Goal: Information Seeking & Learning: Check status

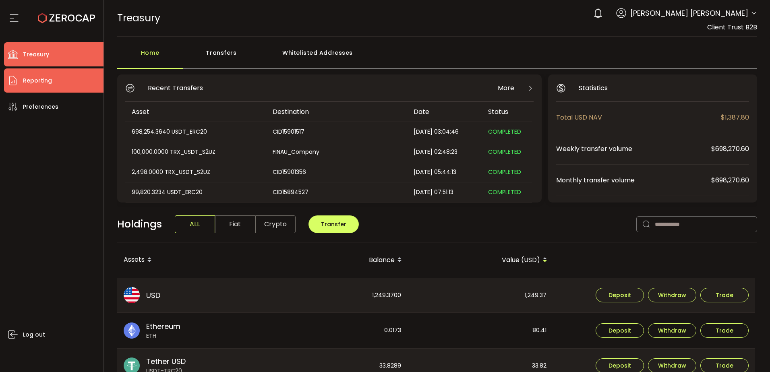
click at [28, 79] on span "Reporting" at bounding box center [37, 81] width 29 height 12
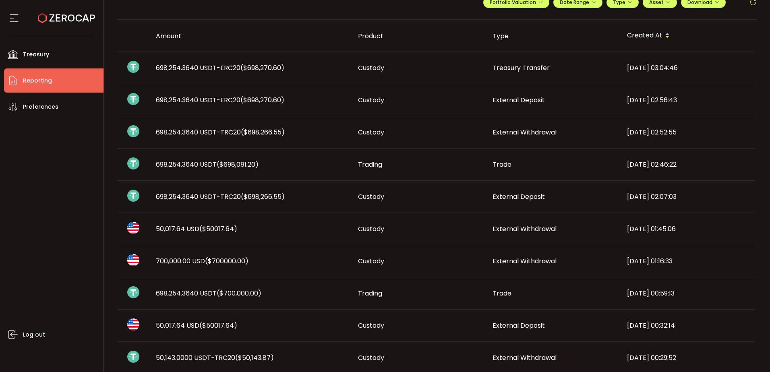
scroll to position [121, 0]
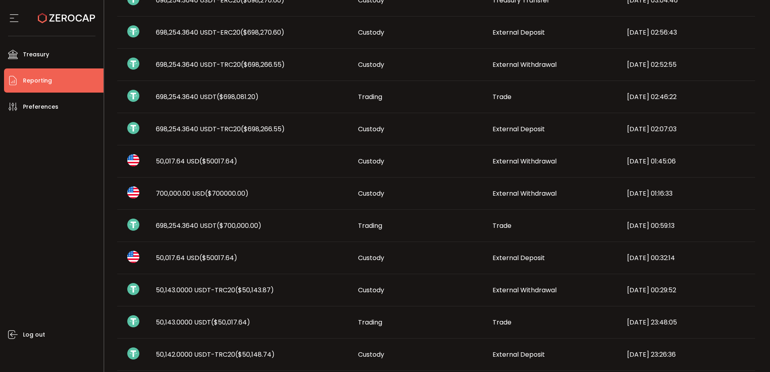
click at [223, 195] on span "($700000.00)" at bounding box center [226, 193] width 43 height 9
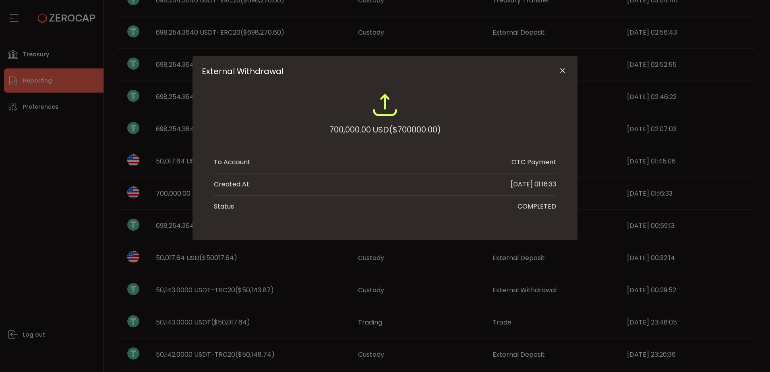
click at [562, 70] on icon "Close" at bounding box center [563, 71] width 8 height 8
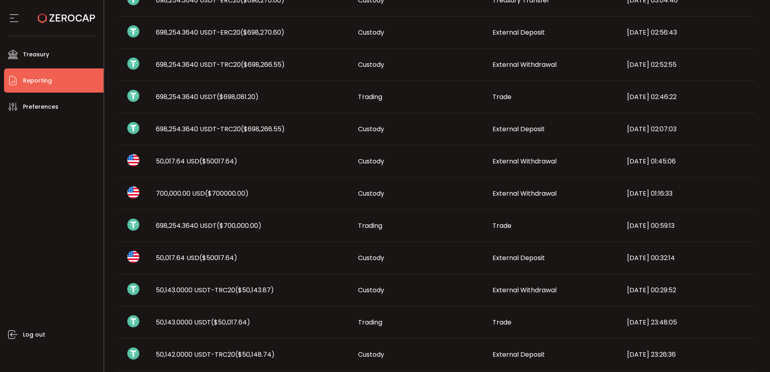
click at [215, 155] on td "50,017.64 USD ($50017.64)" at bounding box center [250, 161] width 202 height 32
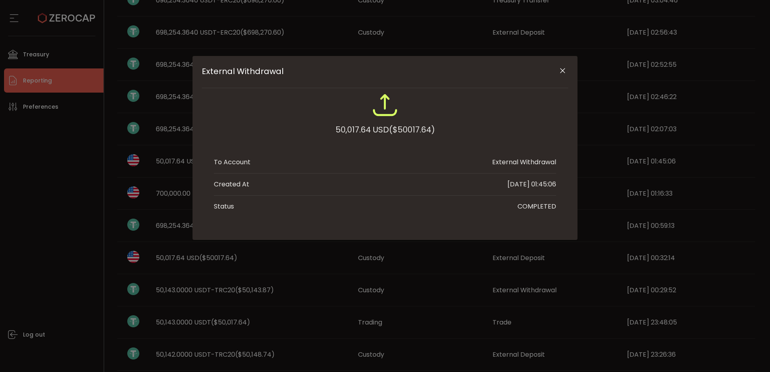
click at [561, 70] on icon "Close" at bounding box center [563, 71] width 8 height 8
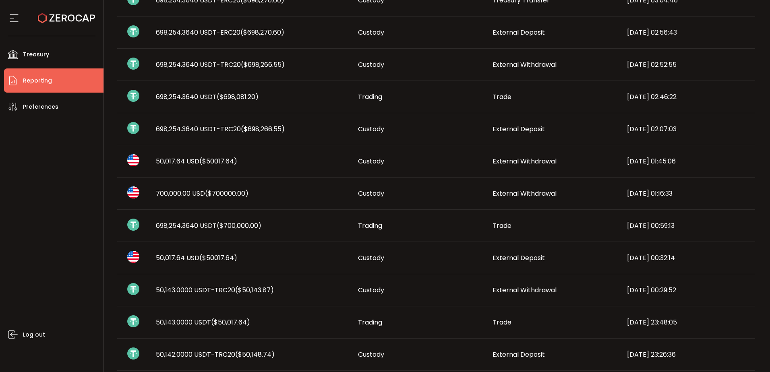
click at [241, 131] on span "698,254.3640 USDT-TRC20 ($698,266.55)" at bounding box center [220, 128] width 129 height 9
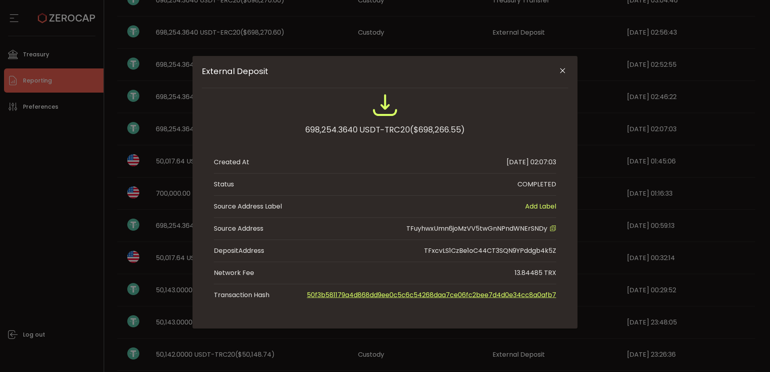
click at [550, 226] on icon "External Deposit" at bounding box center [553, 228] width 6 height 6
click at [565, 72] on icon "Close" at bounding box center [563, 71] width 8 height 8
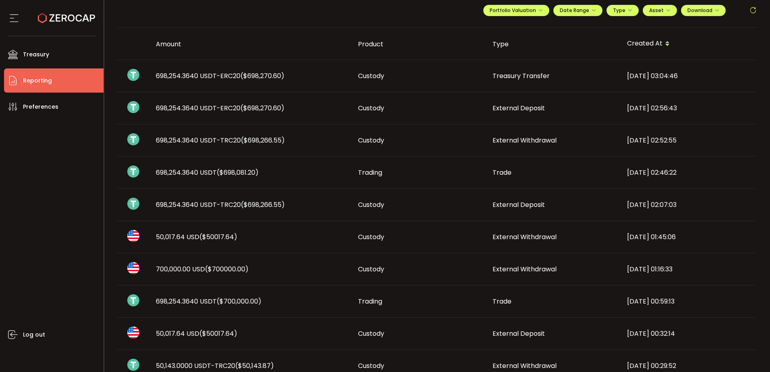
scroll to position [40, 0]
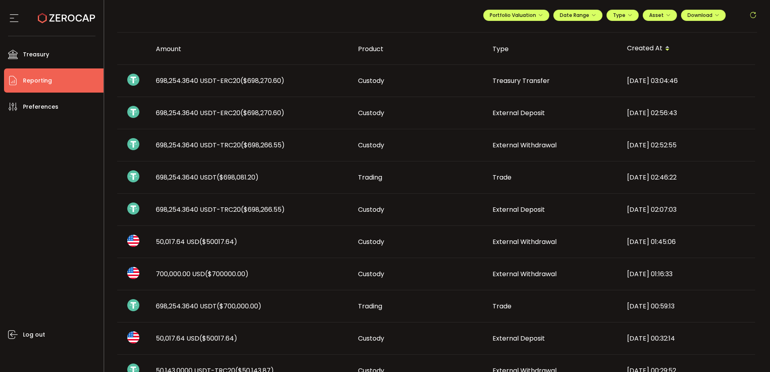
click at [275, 176] on div "698,254.3640 USDT ($698,081.20)" at bounding box center [250, 177] width 202 height 9
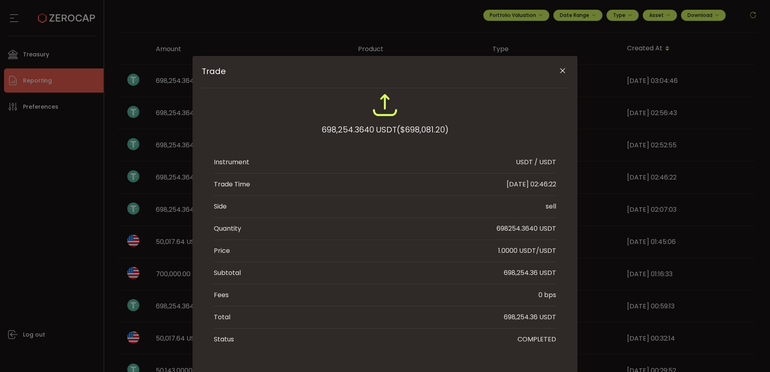
click at [559, 73] on icon "Close" at bounding box center [563, 71] width 8 height 8
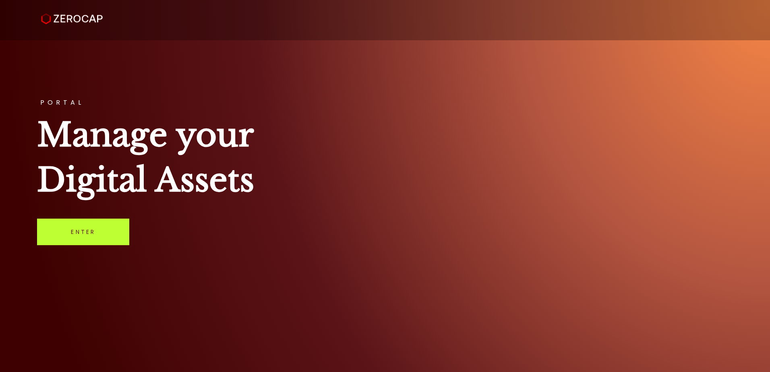
click at [87, 228] on link "Enter" at bounding box center [83, 232] width 92 height 27
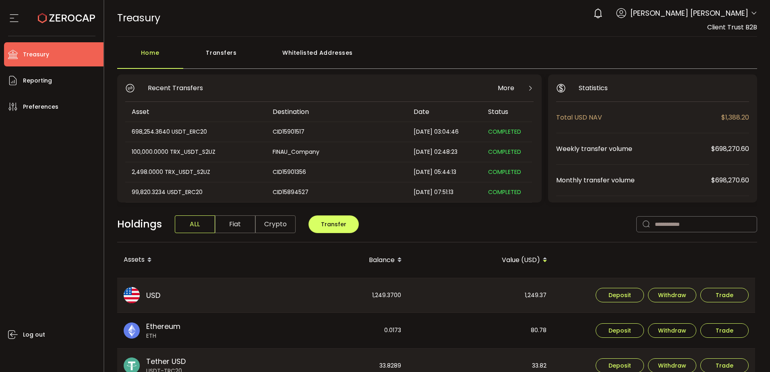
scroll to position [121, 0]
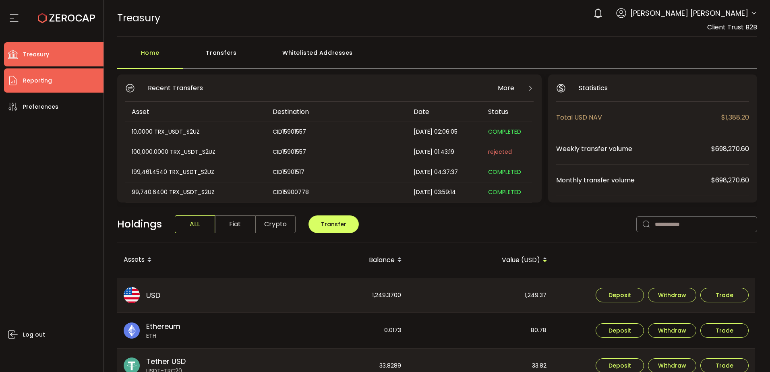
click at [46, 78] on span "Reporting" at bounding box center [37, 81] width 29 height 12
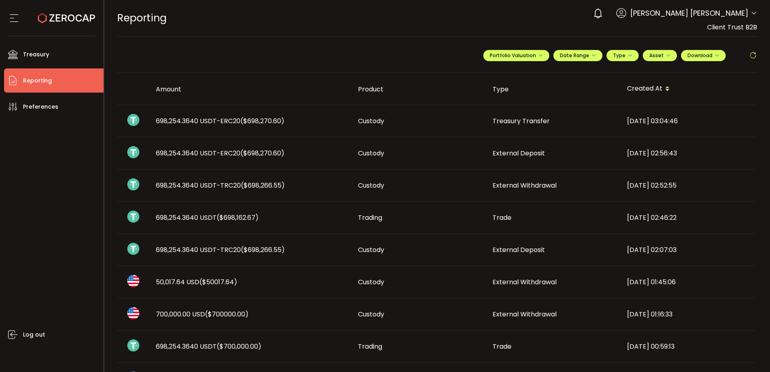
click at [243, 154] on span "($698,270.60)" at bounding box center [262, 153] width 44 height 9
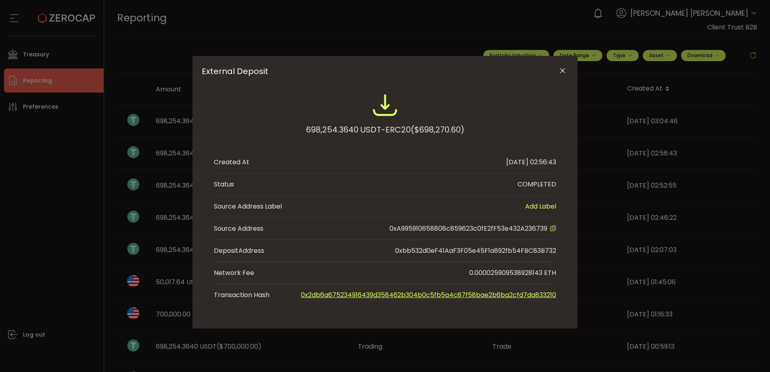
click at [565, 72] on icon "Close" at bounding box center [563, 71] width 8 height 8
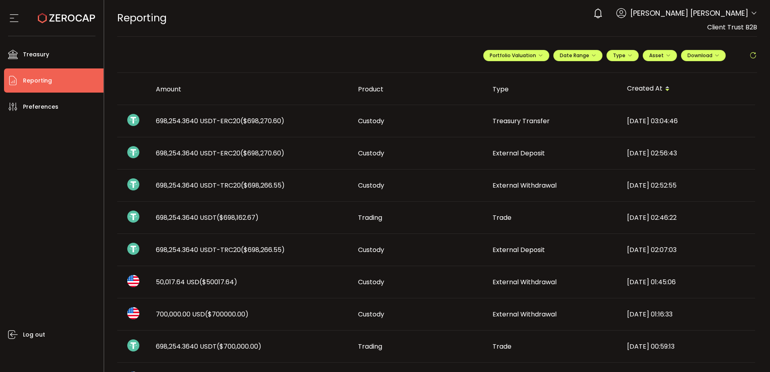
click at [269, 123] on span "($698,270.60)" at bounding box center [262, 120] width 44 height 9
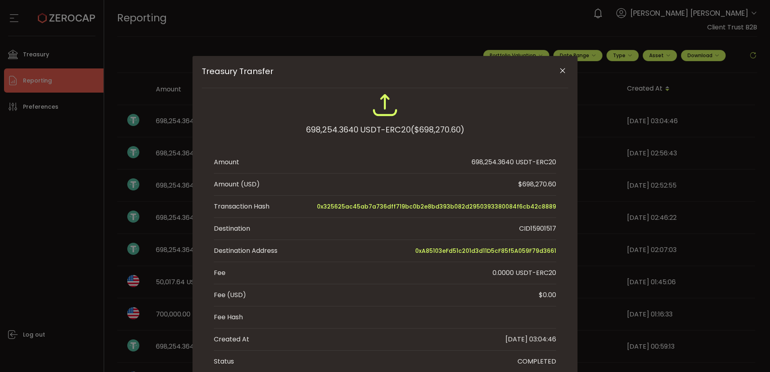
scroll to position [40, 0]
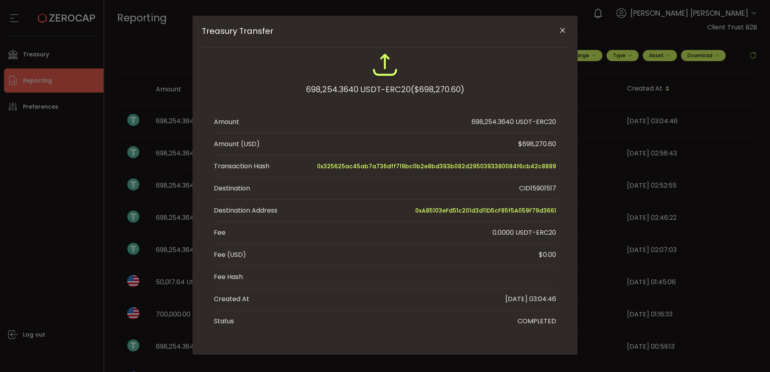
click at [537, 188] on div "CID15901517" at bounding box center [537, 189] width 37 height 10
click at [536, 187] on div "CID15901517" at bounding box center [537, 189] width 37 height 10
click at [538, 190] on div "CID15901517" at bounding box center [537, 189] width 37 height 10
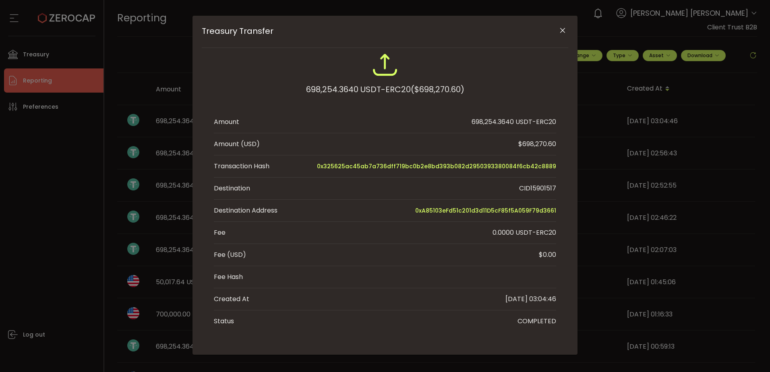
click at [538, 190] on div "CID15901517" at bounding box center [537, 189] width 37 height 10
click at [561, 31] on icon "Close" at bounding box center [563, 31] width 8 height 8
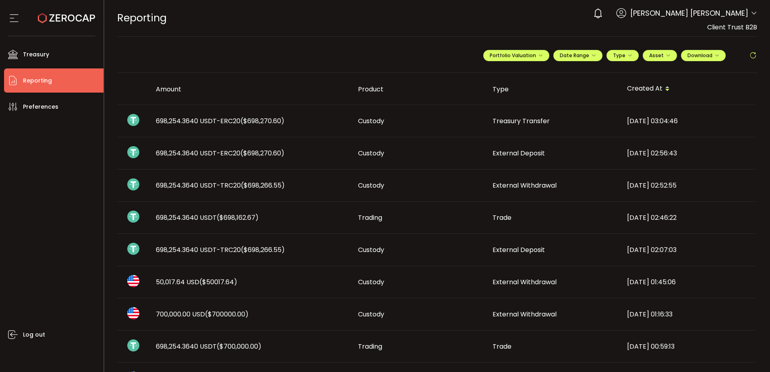
click at [512, 157] on span "External Deposit" at bounding box center [518, 153] width 52 height 9
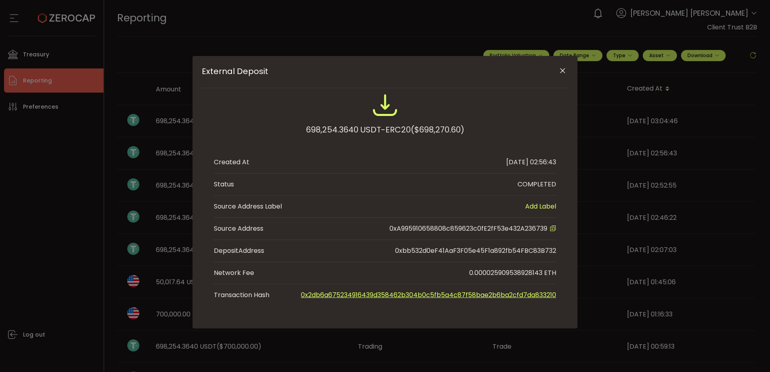
scroll to position [0, 0]
click at [561, 68] on icon "Close" at bounding box center [563, 71] width 8 height 8
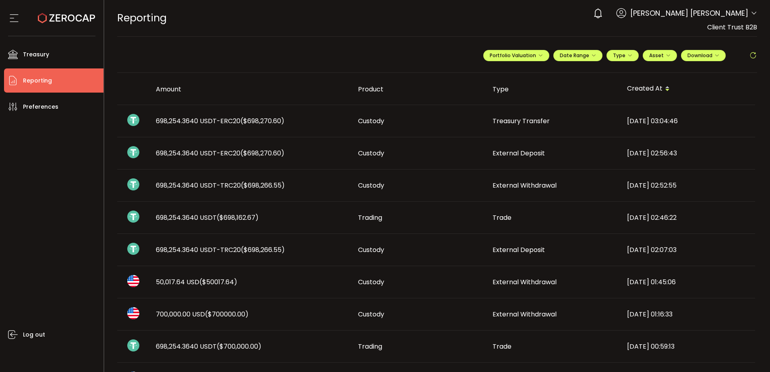
click at [277, 188] on span "($698,266.55)" at bounding box center [263, 185] width 44 height 9
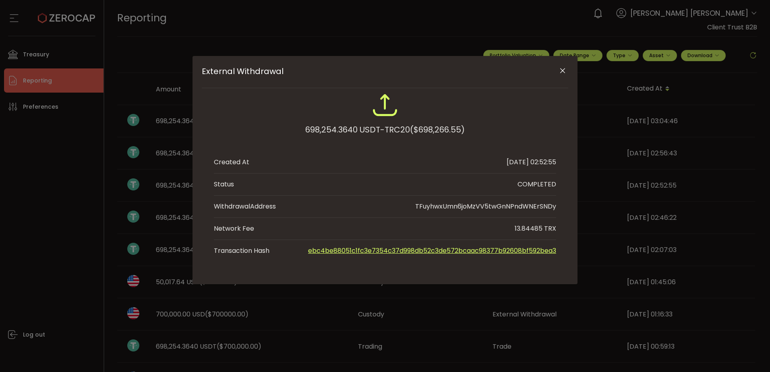
click at [567, 71] on button "Close" at bounding box center [562, 71] width 14 height 14
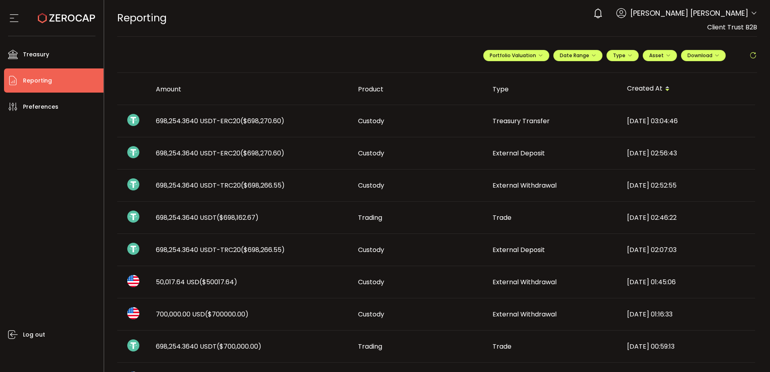
click at [531, 150] on span "External Deposit" at bounding box center [518, 153] width 52 height 9
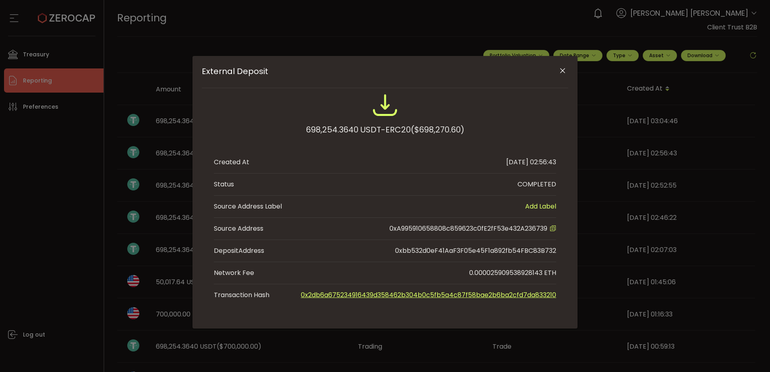
click at [562, 71] on icon "Close" at bounding box center [563, 71] width 8 height 8
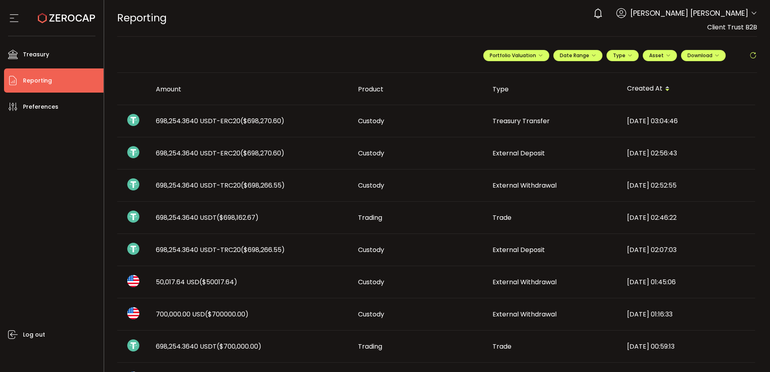
click at [525, 250] on span "External Deposit" at bounding box center [518, 249] width 52 height 9
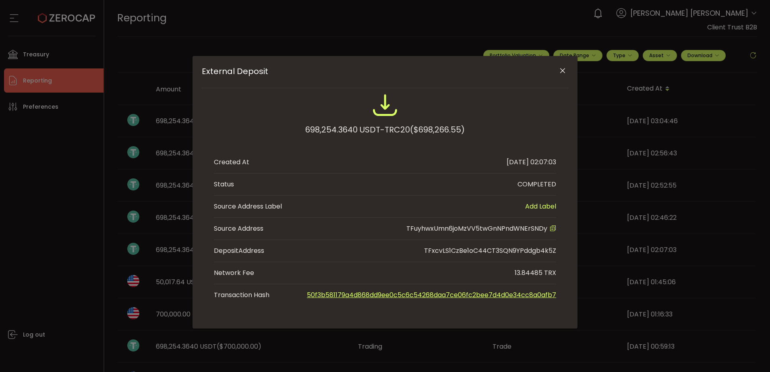
click at [554, 229] on icon "External Deposit" at bounding box center [553, 228] width 6 height 6
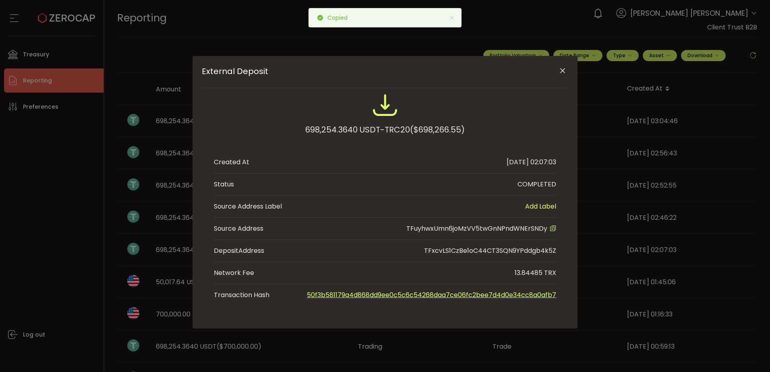
click at [565, 68] on button "Close" at bounding box center [562, 71] width 14 height 14
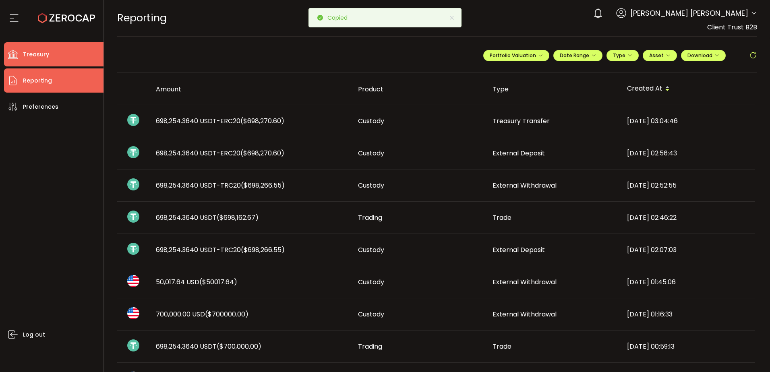
click at [52, 62] on li "Treasury" at bounding box center [53, 54] width 99 height 24
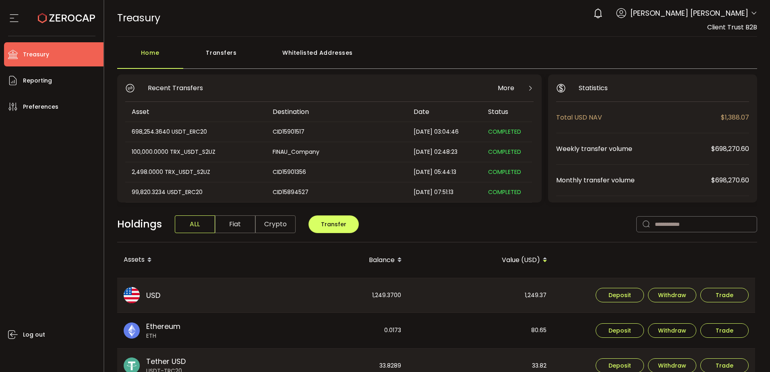
click at [302, 62] on div "Whitelisted Addresses" at bounding box center [318, 57] width 116 height 24
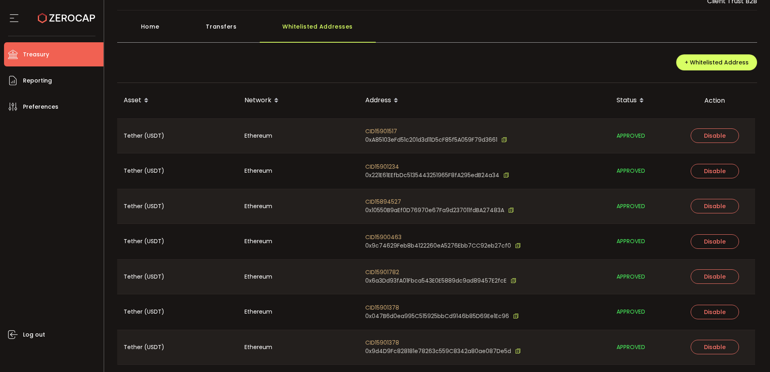
scroll to position [51, 0]
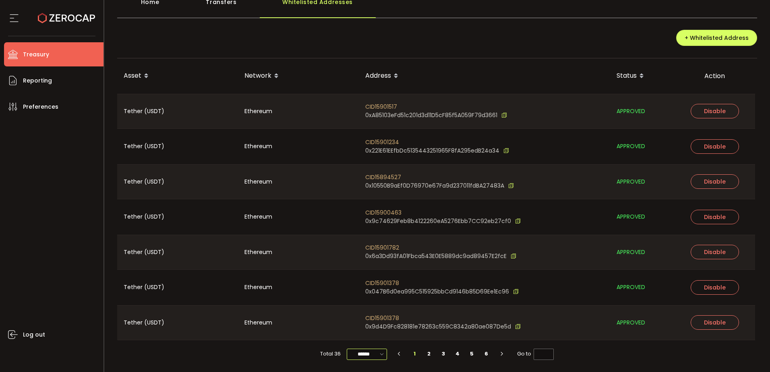
click at [360, 351] on input "******" at bounding box center [367, 354] width 40 height 11
click at [363, 337] on span "100/page" at bounding box center [367, 334] width 26 height 8
type input "********"
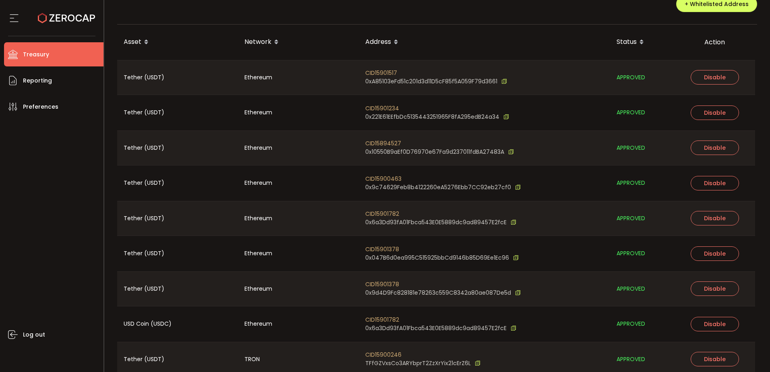
scroll to position [0, 0]
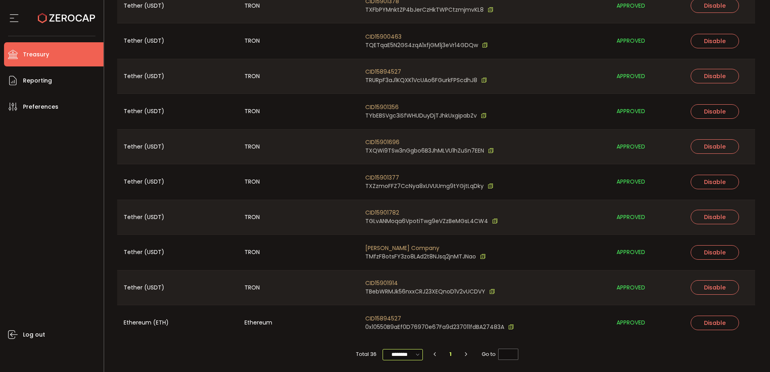
click at [406, 354] on input "********" at bounding box center [403, 354] width 40 height 11
click at [521, 350] on div "Total 36 ******** 1 Go to *" at bounding box center [437, 354] width 640 height 27
click at [556, 354] on div "Total 36 ******** 1 Go to *" at bounding box center [437, 354] width 640 height 27
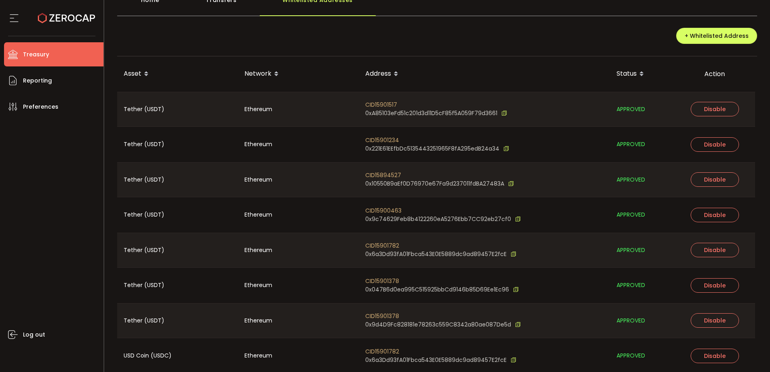
scroll to position [0, 0]
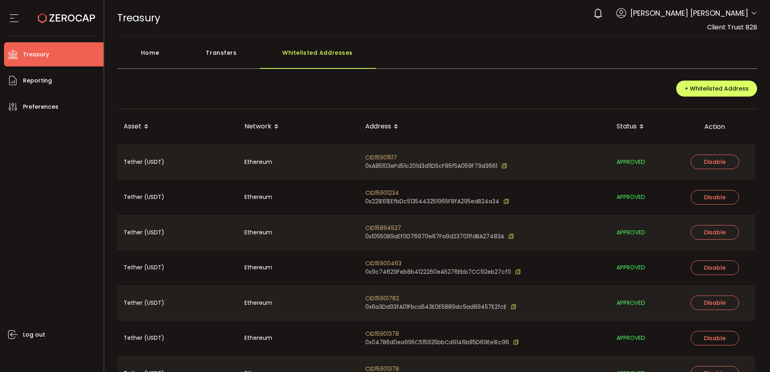
click at [211, 56] on div "Transfers" at bounding box center [221, 57] width 77 height 24
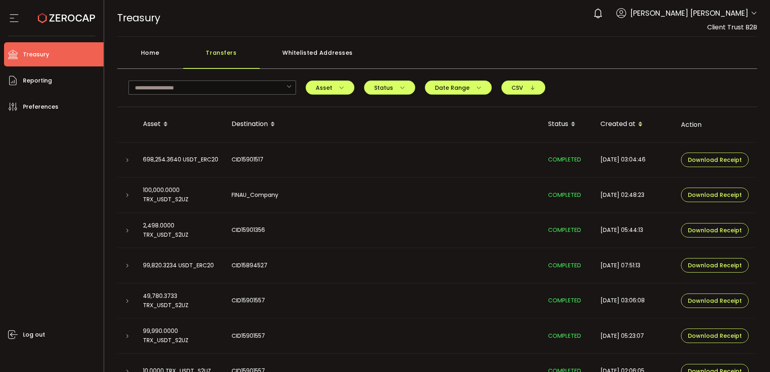
click at [149, 56] on div "Home" at bounding box center [150, 57] width 66 height 24
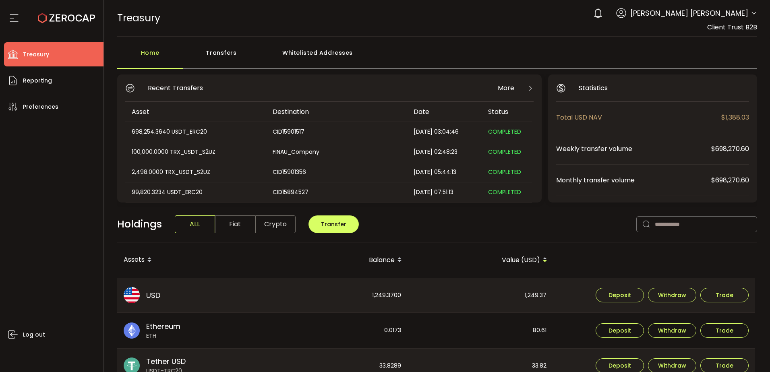
click at [519, 215] on div "Holdings ALL Fiat Crypto Transfer" at bounding box center [437, 229] width 640 height 28
click at [223, 56] on div "Transfers" at bounding box center [221, 57] width 77 height 24
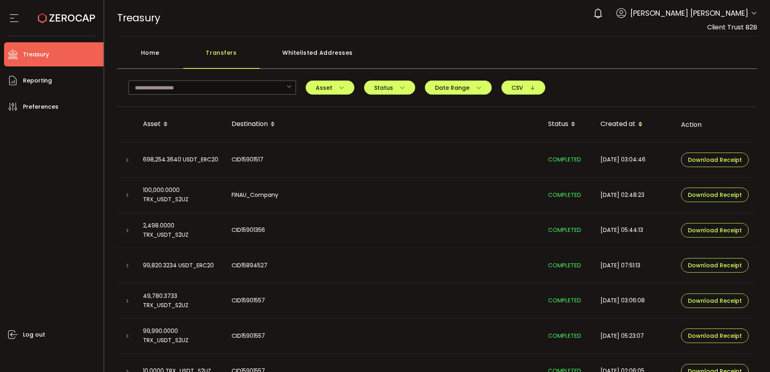
click at [261, 195] on div "FINAU_Company" at bounding box center [383, 194] width 317 height 9
click at [186, 159] on div "698,254.3640 USDT_ERC20" at bounding box center [181, 159] width 89 height 9
click at [128, 159] on icon at bounding box center [127, 160] width 5 height 5
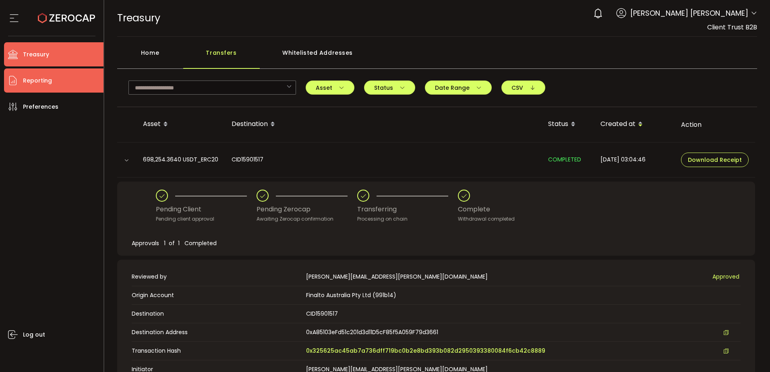
click at [54, 85] on li "Reporting" at bounding box center [53, 80] width 99 height 24
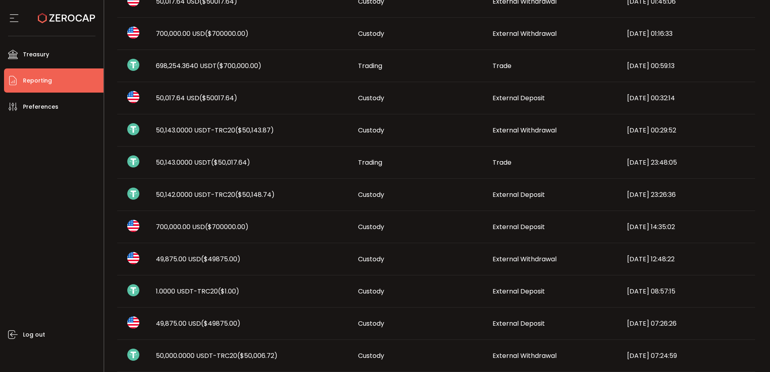
scroll to position [282, 0]
click at [525, 227] on span "External Deposit" at bounding box center [518, 225] width 52 height 9
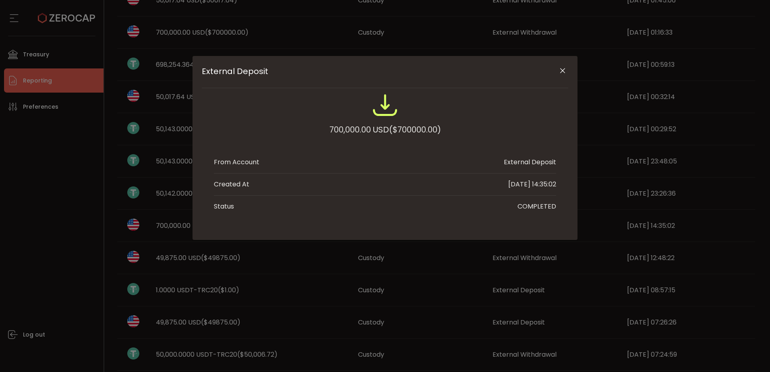
click at [560, 70] on icon "Close" at bounding box center [563, 71] width 8 height 8
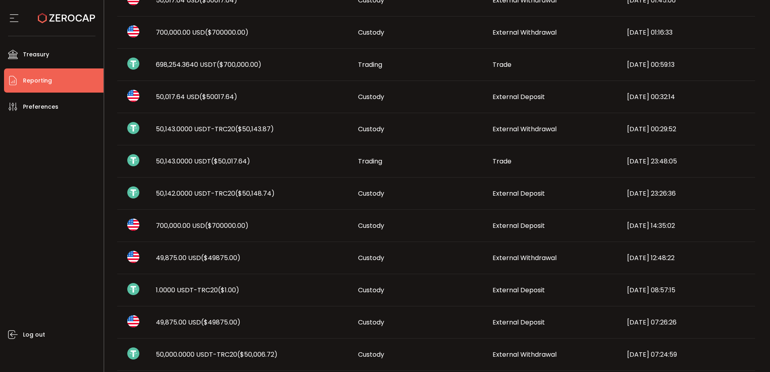
click at [200, 227] on span "700,000.00 USD ($700000.00)" at bounding box center [202, 225] width 93 height 9
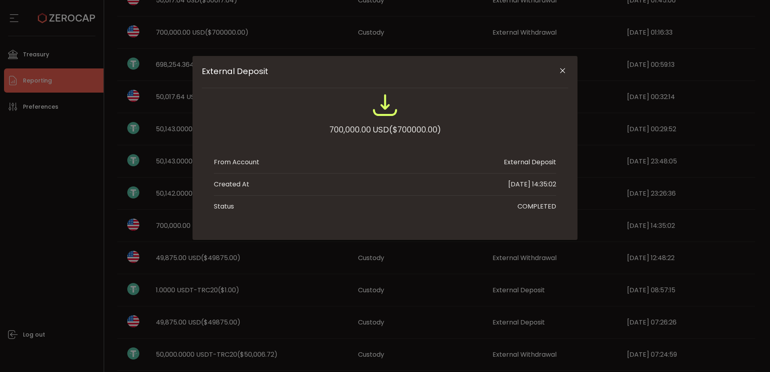
click at [133, 230] on div "External Deposit 700,000.00 USD ($700000.00) From Account External Deposit Crea…" at bounding box center [385, 186] width 770 height 372
click at [167, 228] on div "External Deposit 700,000.00 USD ($700000.00) From Account External Deposit Crea…" at bounding box center [385, 186] width 770 height 372
click at [153, 199] on div "External Deposit 700,000.00 USD ($700000.00) From Account External Deposit Crea…" at bounding box center [385, 186] width 770 height 372
click at [564, 69] on icon "Close" at bounding box center [563, 71] width 8 height 8
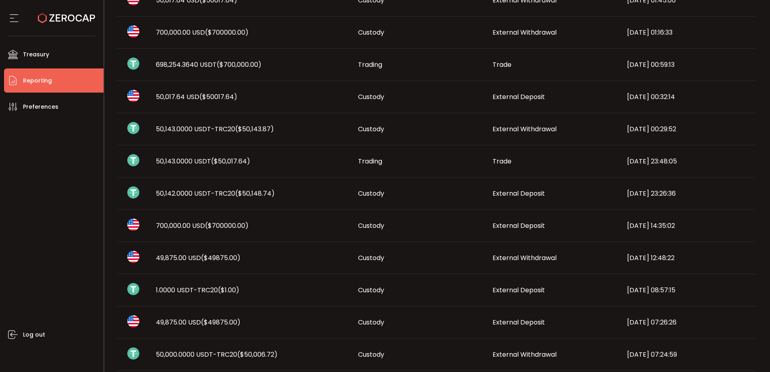
click at [230, 64] on span "($700,000.00)" at bounding box center [239, 64] width 45 height 9
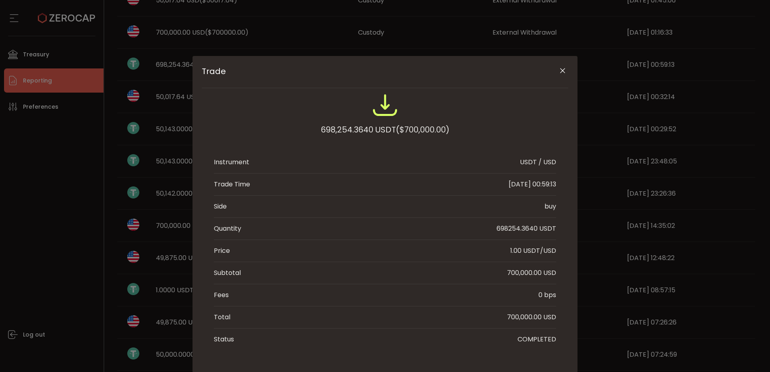
click at [516, 230] on div "698254.3640 USDT" at bounding box center [527, 229] width 60 height 10
drag, startPoint x: 516, startPoint y: 230, endPoint x: 507, endPoint y: 230, distance: 8.5
click at [507, 230] on div "698254.3640 USDT" at bounding box center [527, 229] width 60 height 10
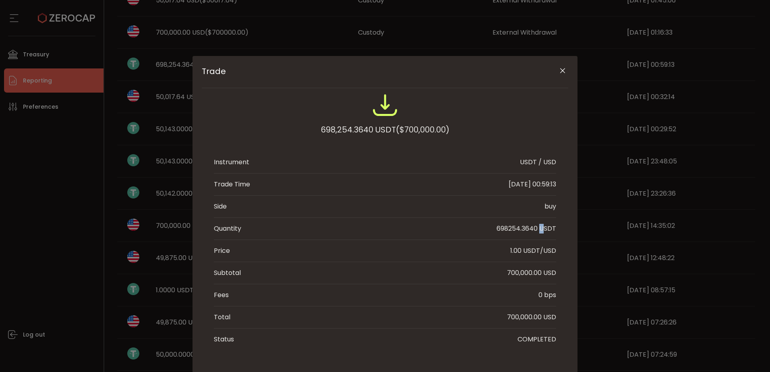
click at [517, 225] on div "698254.3640 USDT" at bounding box center [527, 229] width 60 height 10
click at [562, 69] on icon "Close" at bounding box center [563, 71] width 8 height 8
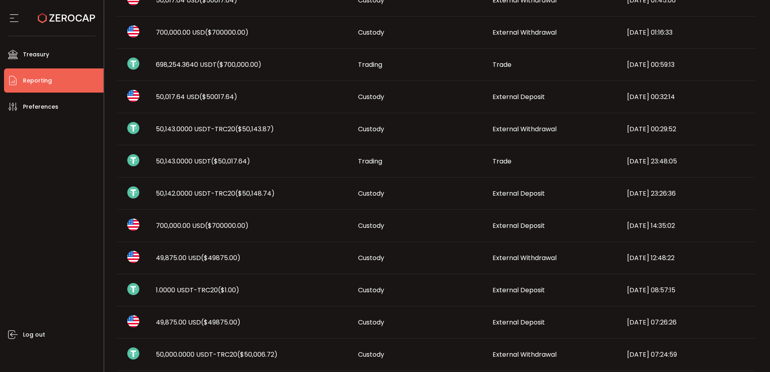
click at [240, 68] on span "($700,000.00)" at bounding box center [239, 64] width 45 height 9
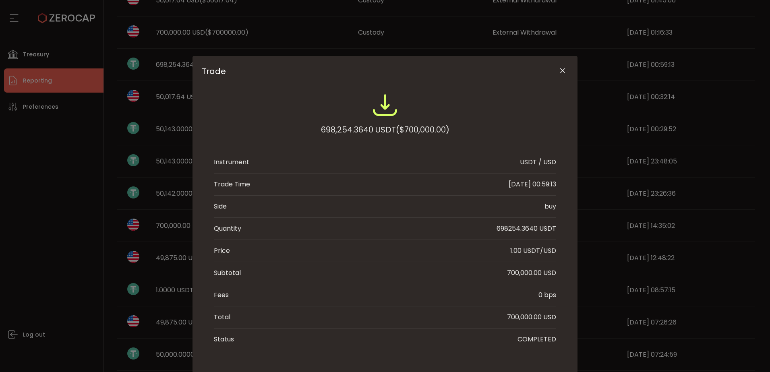
click at [561, 68] on icon "Close" at bounding box center [563, 71] width 8 height 8
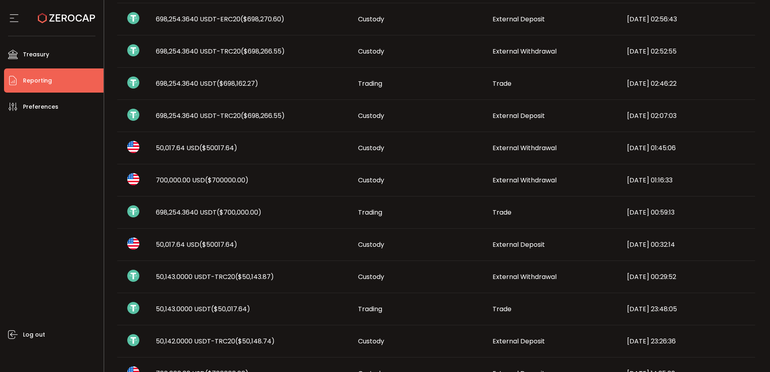
scroll to position [121, 0]
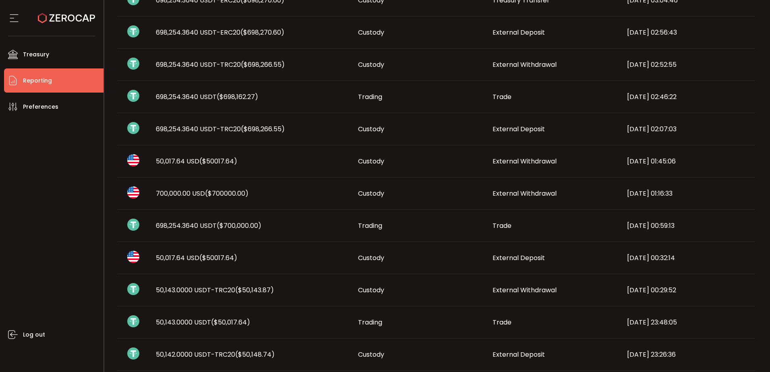
click at [252, 96] on span "($698,162.27)" at bounding box center [237, 96] width 41 height 9
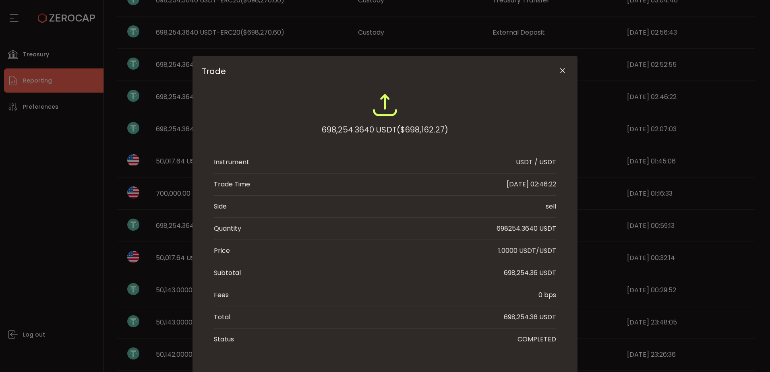
click at [560, 70] on icon "Close" at bounding box center [563, 71] width 8 height 8
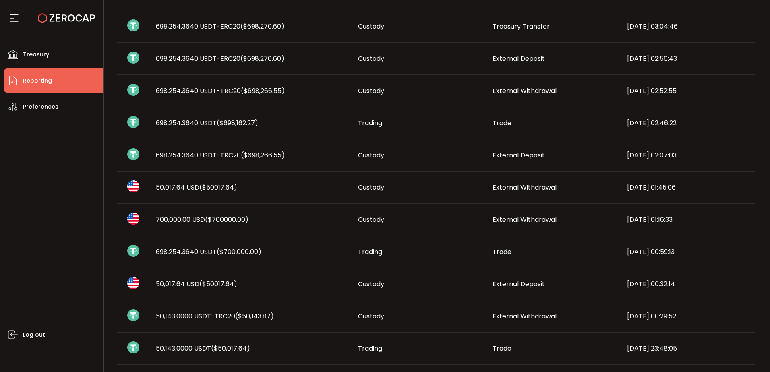
scroll to position [81, 0]
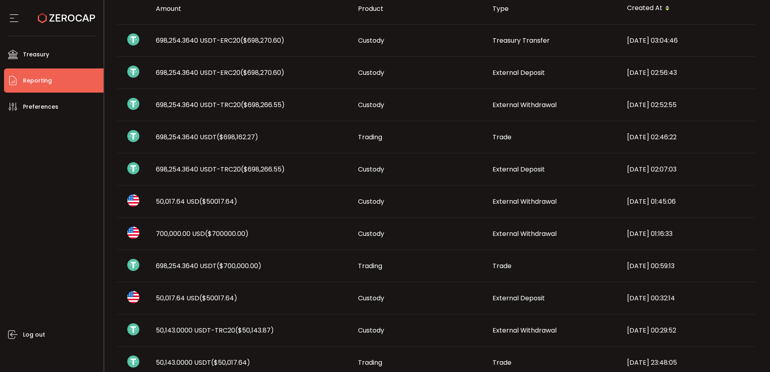
click at [234, 106] on span "698,254.3640 USDT-TRC20 ($698,266.55)" at bounding box center [220, 104] width 129 height 9
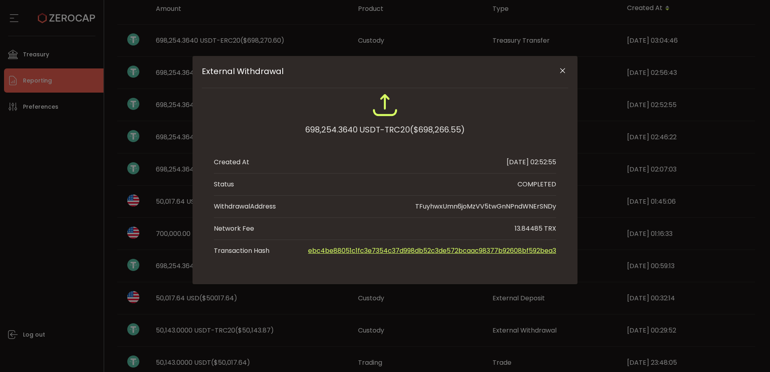
click at [564, 69] on icon "Close" at bounding box center [563, 71] width 8 height 8
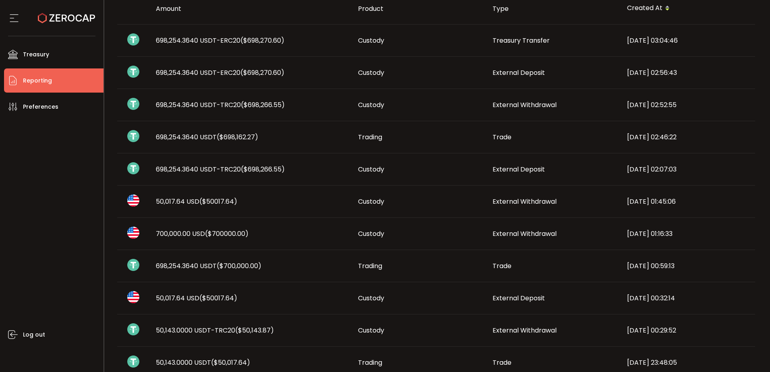
click at [219, 111] on td "698,254.3640 USDT-TRC20 ($698,266.55)" at bounding box center [250, 105] width 202 height 32
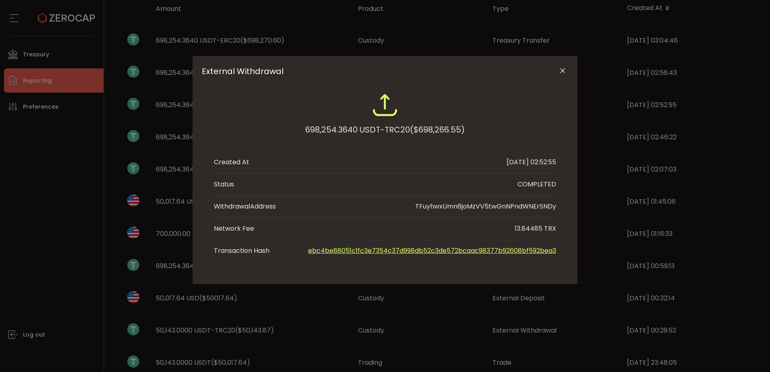
click at [564, 74] on icon "Close" at bounding box center [563, 71] width 8 height 8
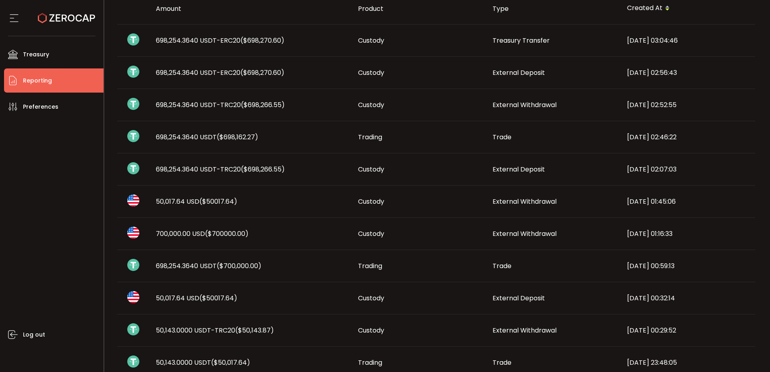
click at [261, 75] on span "($698,270.60)" at bounding box center [262, 72] width 44 height 9
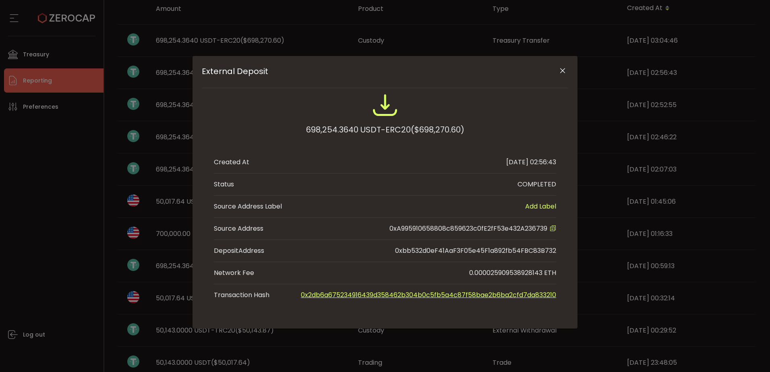
click at [561, 70] on icon "Close" at bounding box center [563, 71] width 8 height 8
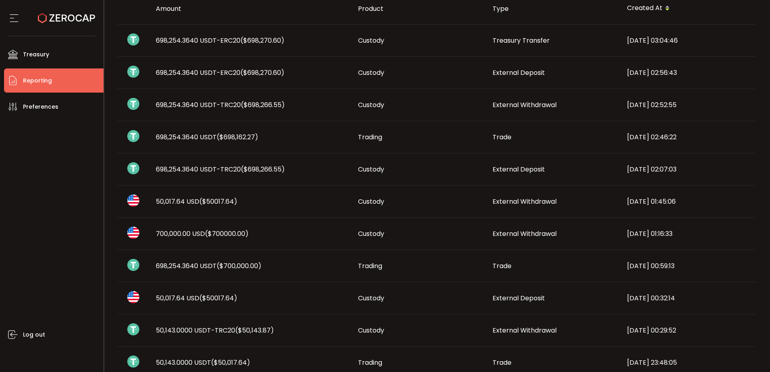
click at [283, 36] on span "($698,270.60)" at bounding box center [262, 40] width 44 height 9
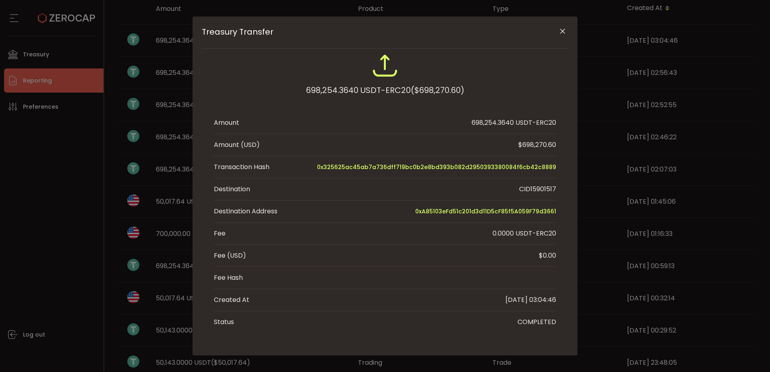
scroll to position [43, 0]
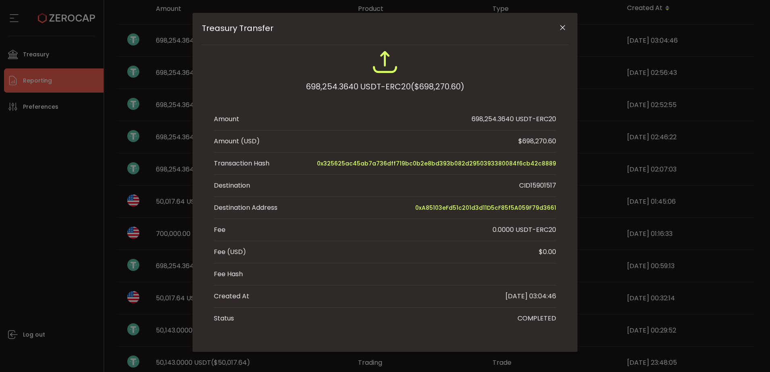
click at [536, 183] on div "CID15901517" at bounding box center [537, 186] width 37 height 10
copy div "CID15901517"
click at [560, 29] on icon "Close" at bounding box center [563, 28] width 8 height 8
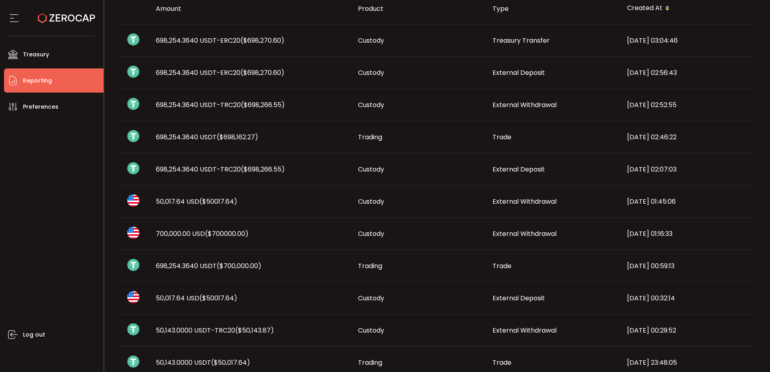
click at [274, 109] on span "($698,266.55)" at bounding box center [263, 104] width 44 height 9
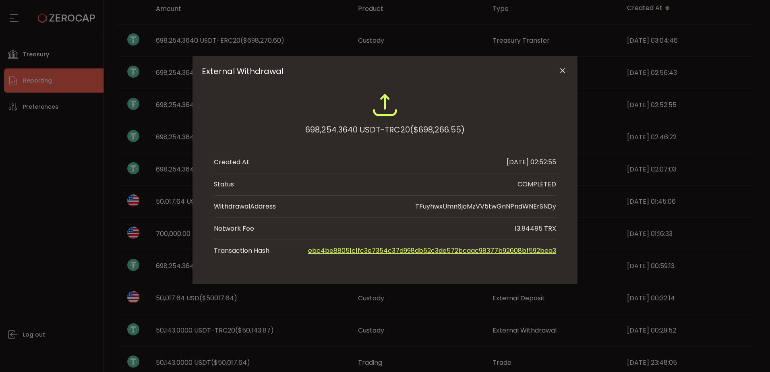
click at [499, 207] on div "TFuyhwxUmn6joMzVV5twGnNPndWNErSNDy" at bounding box center [485, 207] width 141 height 10
copy div "TFuyhwxUmn6joMzVV5twGnNPndWNErSNDy"
click at [499, 207] on div "TFuyhwxUmn6joMzVV5twGnNPndWNErSNDy" at bounding box center [485, 207] width 141 height 10
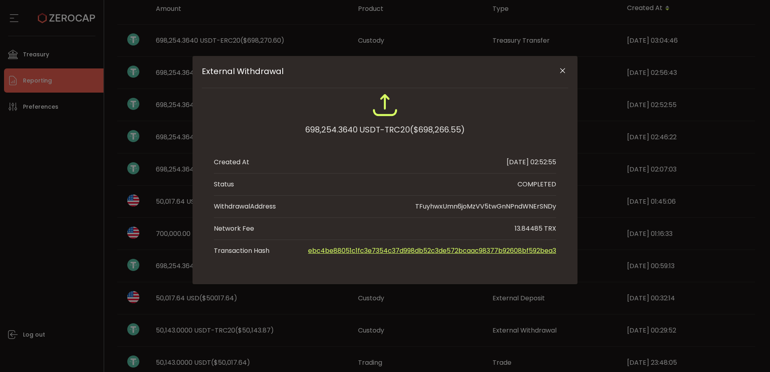
click at [561, 71] on icon "Close" at bounding box center [563, 71] width 8 height 8
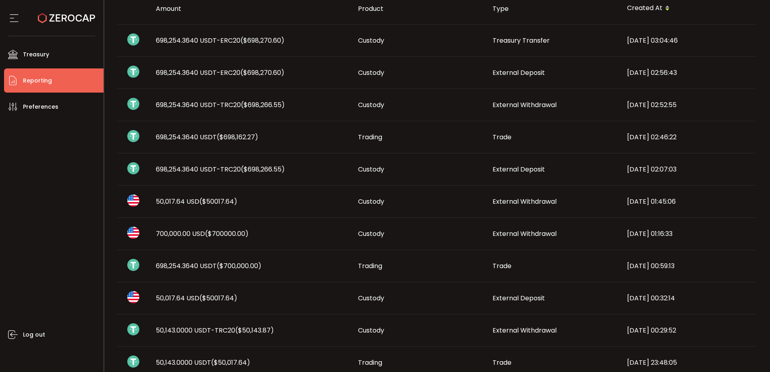
click at [265, 37] on span "($698,270.60)" at bounding box center [262, 40] width 44 height 9
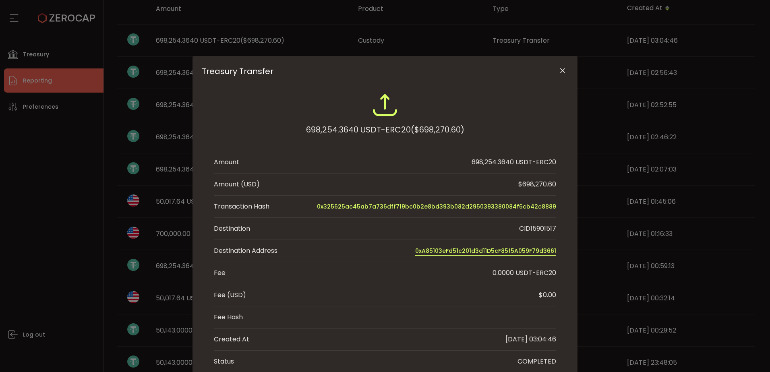
drag, startPoint x: 559, startPoint y: 251, endPoint x: 417, endPoint y: 253, distance: 141.8
click at [417, 253] on div "698,254.3640 USDT-ERC20 ($698,270.60) Amount 698,254.3640 USDT-ERC20 Amount (US…" at bounding box center [385, 232] width 366 height 280
copy span "0xA85103eFd51c201d3d11D5cF85f5A059F79d3661"
click at [538, 161] on div "698,254.3640 USDT-ERC20" at bounding box center [514, 162] width 85 height 10
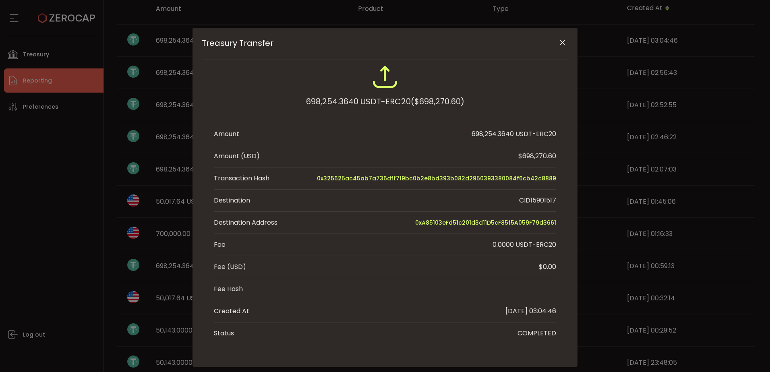
scroll to position [43, 0]
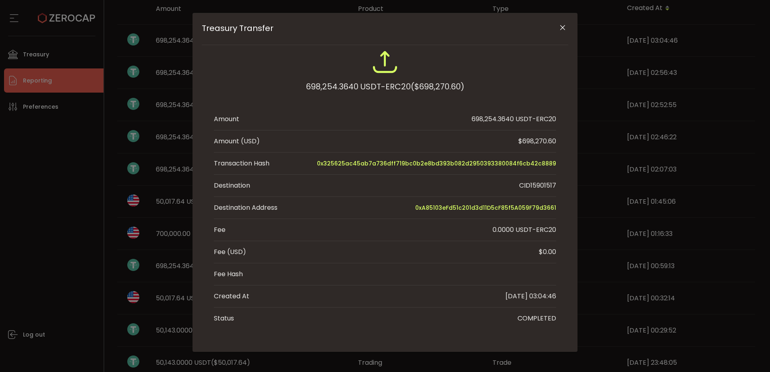
click at [524, 120] on div "698,254.3640 USDT-ERC20" at bounding box center [514, 119] width 85 height 10
drag, startPoint x: 524, startPoint y: 120, endPoint x: 522, endPoint y: 141, distance: 21.4
click at [522, 141] on div "$698,270.60" at bounding box center [537, 142] width 38 height 10
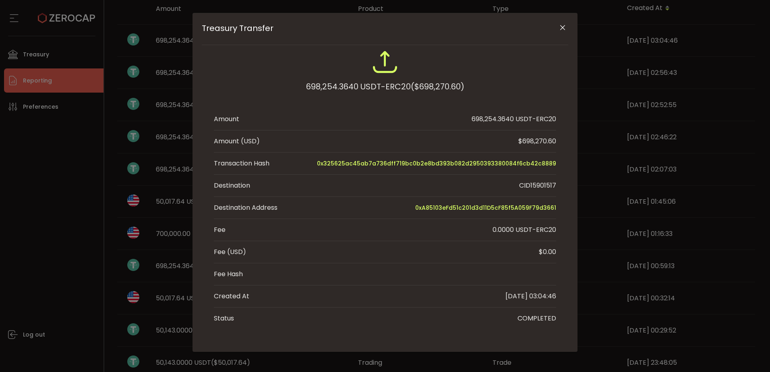
click at [522, 141] on div "$698,270.60" at bounding box center [537, 142] width 38 height 10
drag, startPoint x: 522, startPoint y: 141, endPoint x: 491, endPoint y: 128, distance: 33.7
click at [491, 128] on li "Amount 698,254.3640 USDT-ERC20" at bounding box center [385, 119] width 342 height 22
click at [561, 27] on icon "Close" at bounding box center [563, 28] width 8 height 8
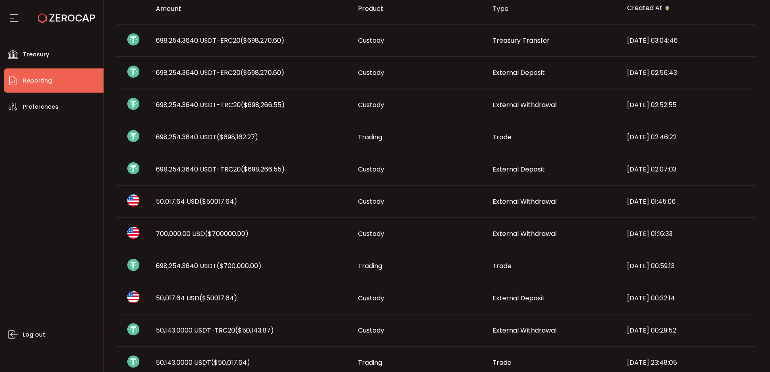
click at [429, 76] on div "Custody" at bounding box center [419, 72] width 135 height 9
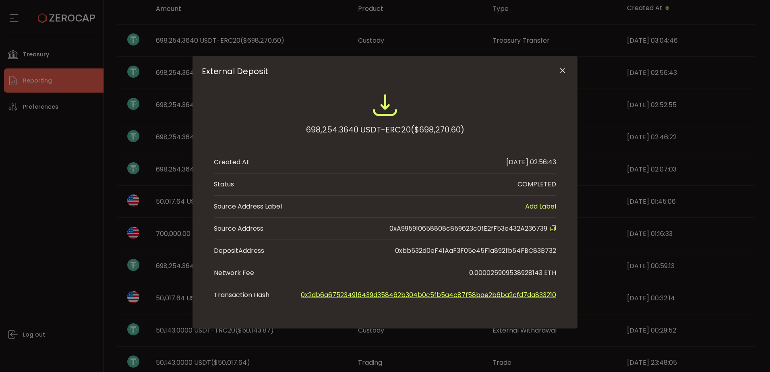
click at [564, 74] on icon "Close" at bounding box center [563, 71] width 8 height 8
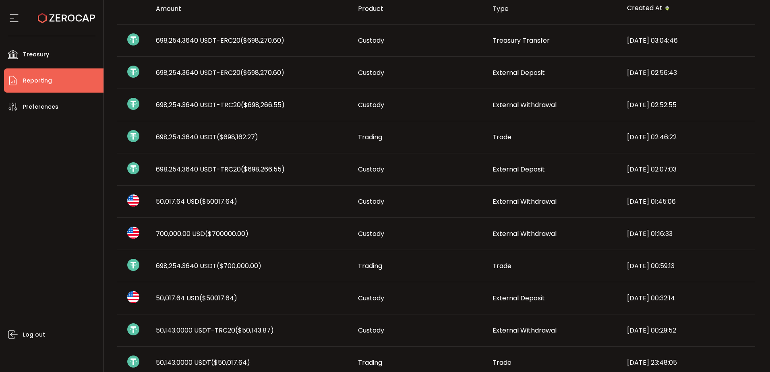
click at [346, 43] on div "698,254.3640 USDT-ERC20 ($698,270.60)" at bounding box center [250, 40] width 202 height 9
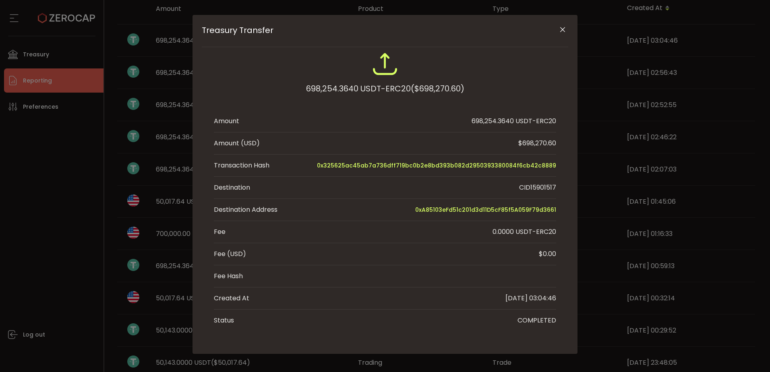
scroll to position [43, 0]
click at [528, 310] on li "Status COMPLETED" at bounding box center [385, 319] width 342 height 22
click at [446, 166] on span "0x325625ac45ab7a736dff719bc0b2e8bd393b082d2950393380084f6cb42c8889" at bounding box center [436, 164] width 239 height 10
click at [534, 179] on li "Destination CID15901517" at bounding box center [385, 186] width 342 height 22
click at [541, 187] on div "CID15901517" at bounding box center [537, 186] width 37 height 10
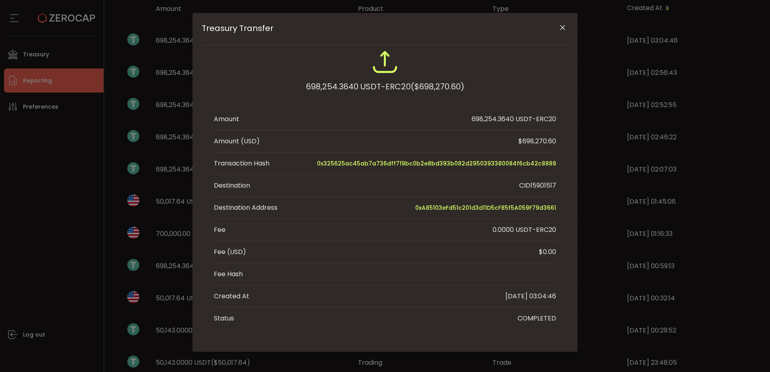
click at [541, 187] on div "CID15901517" at bounding box center [537, 186] width 37 height 10
copy div "CID15901517"
click at [559, 197] on div "698,254.3640 USDT-ERC20 ($698,270.60) Amount 698,254.3640 USDT-ERC20 Amount (US…" at bounding box center [385, 189] width 366 height 280
click at [373, 58] on img "Treasury Transfer" at bounding box center [385, 62] width 26 height 26
click at [380, 62] on img "Treasury Transfer" at bounding box center [385, 62] width 26 height 26
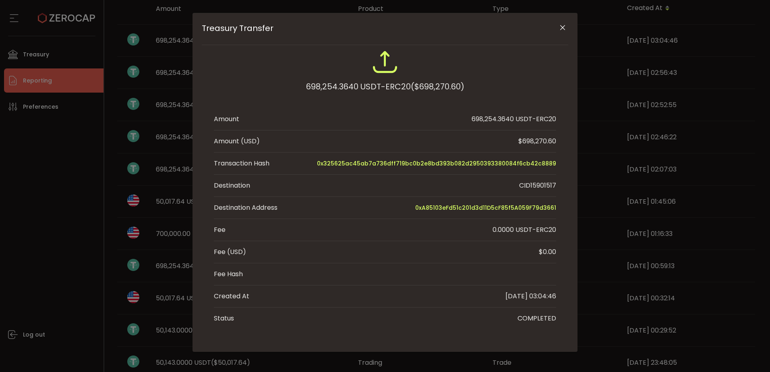
drag, startPoint x: 555, startPoint y: 136, endPoint x: 565, endPoint y: 164, distance: 30.1
click at [555, 136] on div "698,254.3640 USDT-ERC20 ($698,270.60) Amount 698,254.3640 USDT-ERC20 Amount (US…" at bounding box center [385, 189] width 366 height 280
click at [510, 250] on li "Fee (USD) $0.00" at bounding box center [385, 252] width 342 height 22
click at [521, 216] on li "Destination Address 0xA85103eFd51c201d3d11D5cF85f5A059F79d3661" at bounding box center [385, 208] width 342 height 22
click at [527, 209] on span "0xA85103eFd51c201d3d11D5cF85f5A059F79d3661" at bounding box center [485, 208] width 141 height 10
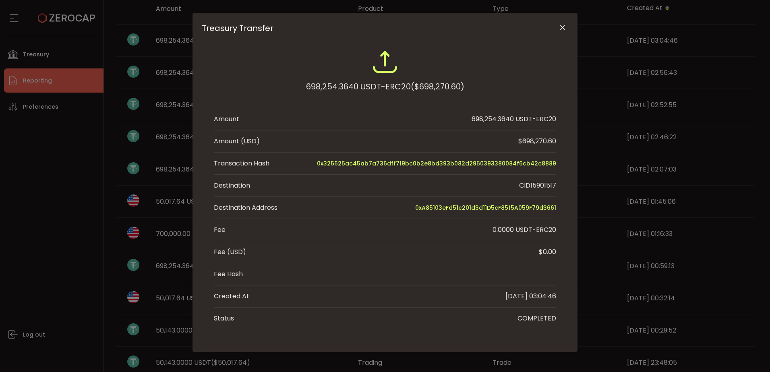
click at [541, 54] on div "Treasury Transfer" at bounding box center [385, 64] width 342 height 30
click at [561, 26] on icon "Close" at bounding box center [563, 28] width 8 height 8
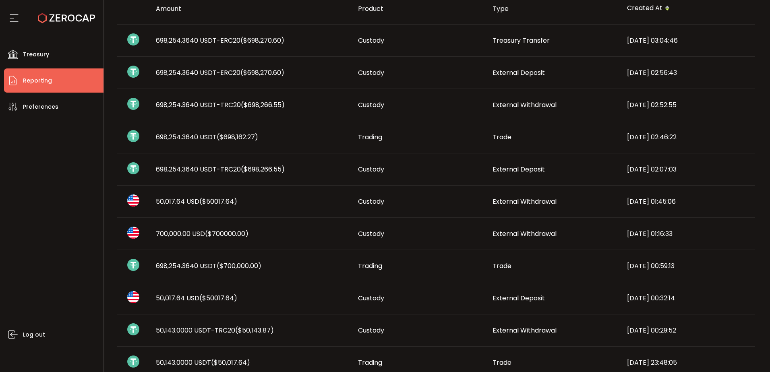
click at [270, 39] on span "($698,270.60)" at bounding box center [262, 40] width 44 height 9
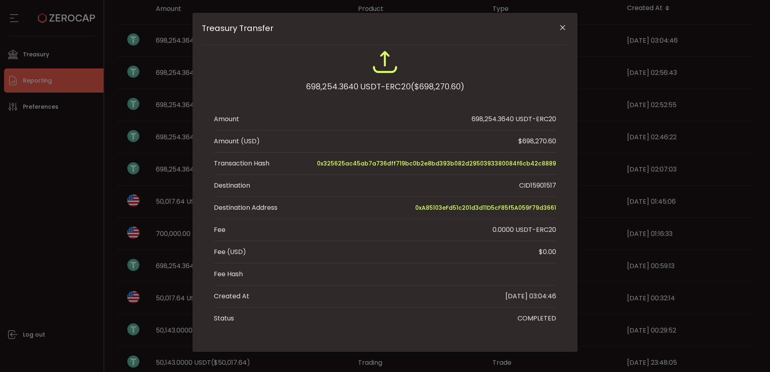
click at [563, 257] on div "698,254.3640 USDT-ERC20 ($698,270.60) Amount 698,254.3640 USDT-ERC20 Amount (US…" at bounding box center [385, 189] width 366 height 280
click at [222, 51] on div "Treasury Transfer" at bounding box center [385, 64] width 342 height 30
click at [560, 27] on icon "Close" at bounding box center [563, 28] width 8 height 8
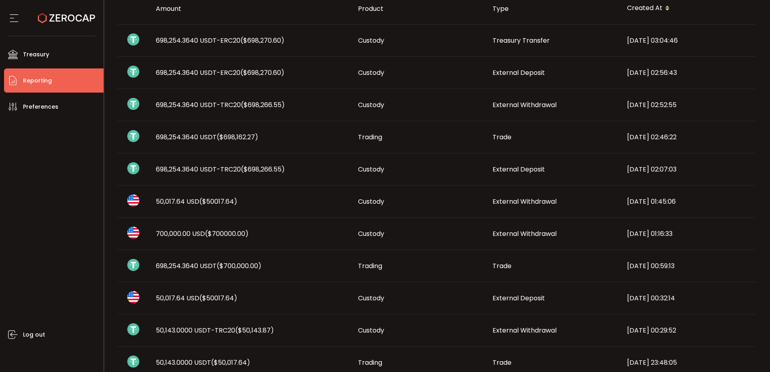
click at [238, 137] on span "($698,162.27)" at bounding box center [237, 136] width 41 height 9
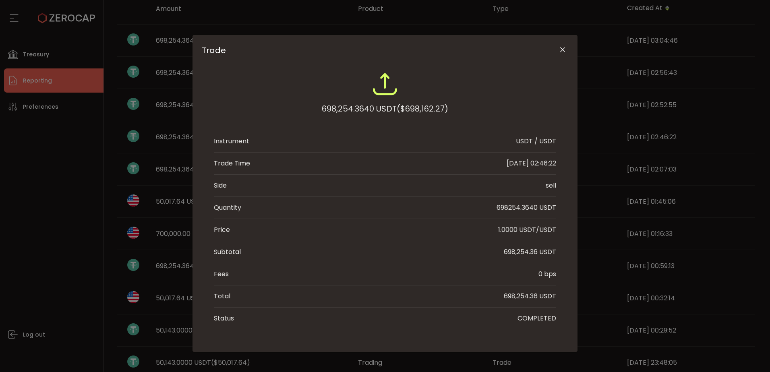
click at [561, 50] on icon "Close" at bounding box center [563, 50] width 8 height 8
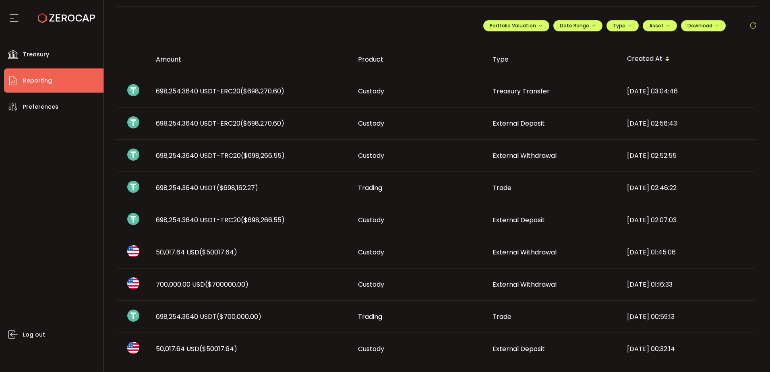
scroll to position [0, 0]
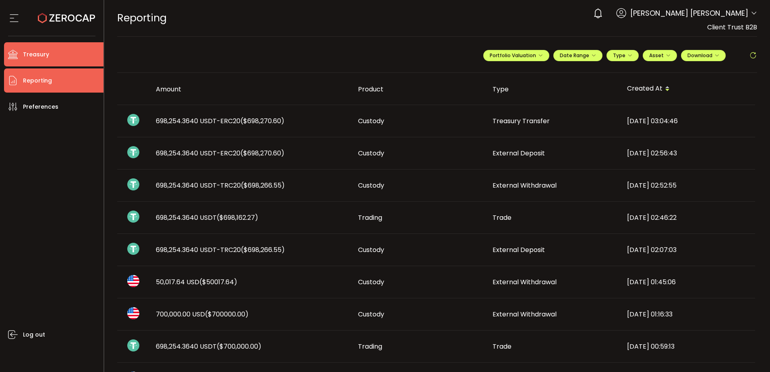
click at [48, 60] on li "Treasury" at bounding box center [53, 54] width 99 height 24
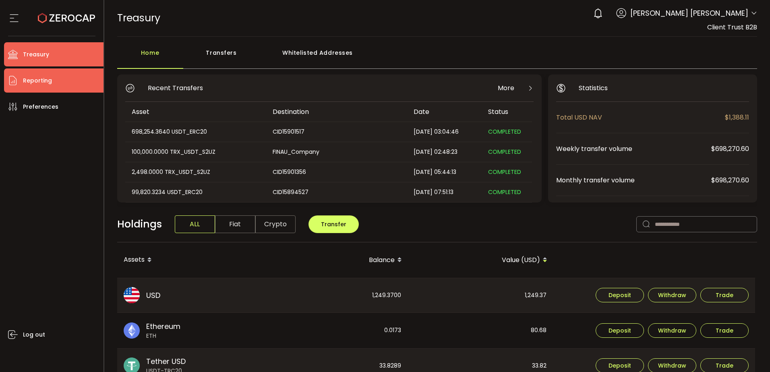
click at [72, 83] on li "Reporting" at bounding box center [53, 80] width 99 height 24
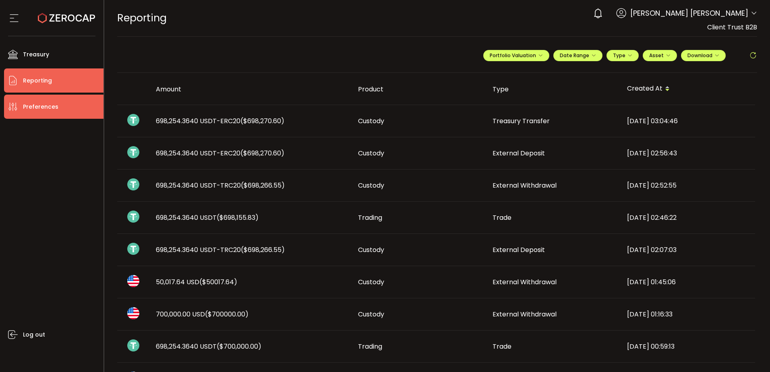
click at [59, 106] on li "Preferences" at bounding box center [53, 107] width 99 height 24
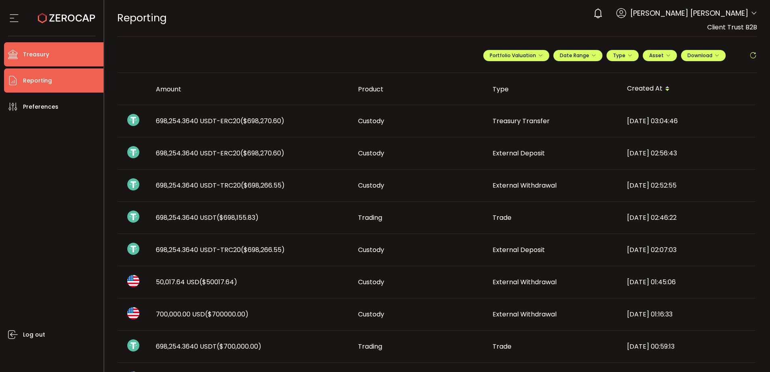
click at [65, 60] on li "Treasury" at bounding box center [53, 54] width 99 height 24
